Goal: Find specific page/section: Find specific page/section

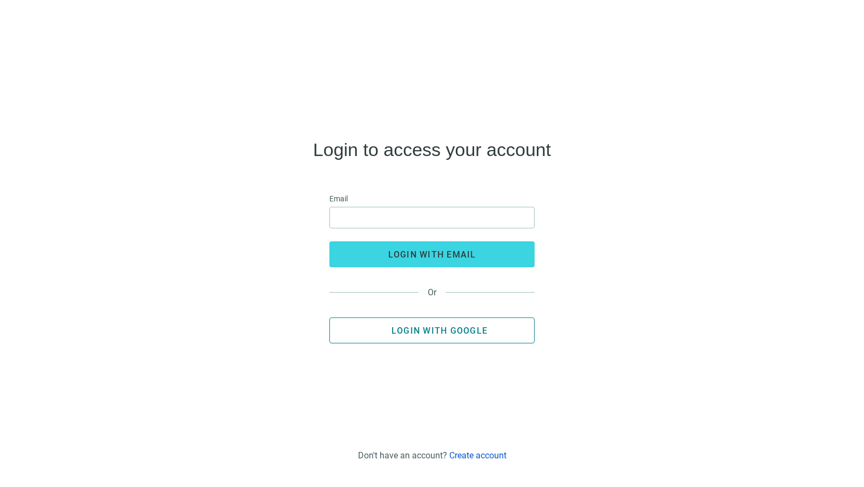
click at [437, 335] on button "Login with Google" at bounding box center [431, 330] width 205 height 26
